Goal: Find specific page/section: Find specific page/section

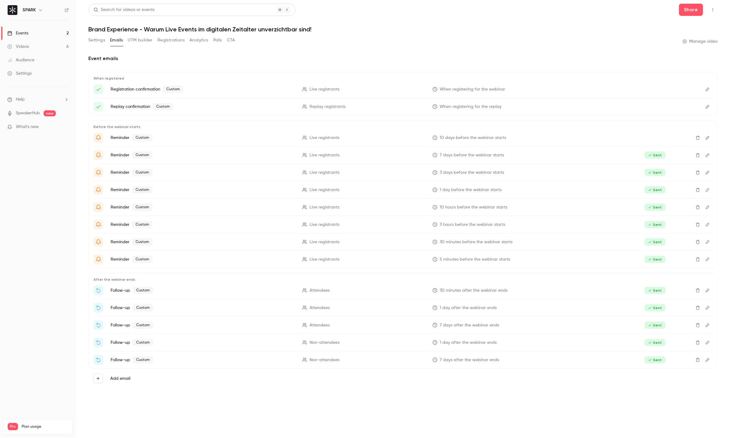
click at [45, 33] on link "Events 2" at bounding box center [38, 33] width 76 height 13
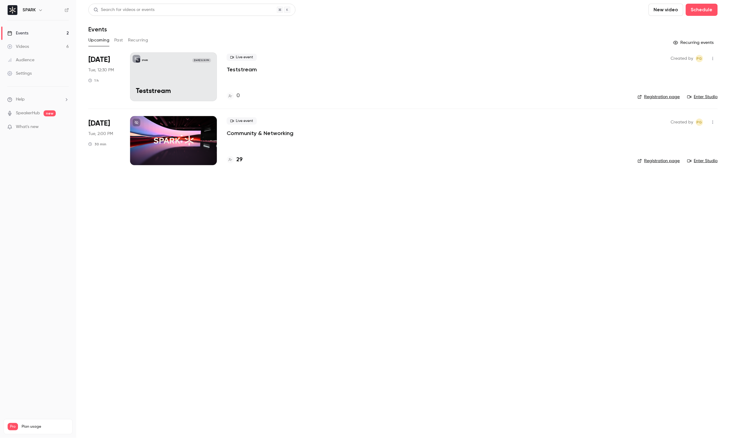
click at [179, 131] on div at bounding box center [173, 140] width 87 height 49
